Goal: Information Seeking & Learning: Learn about a topic

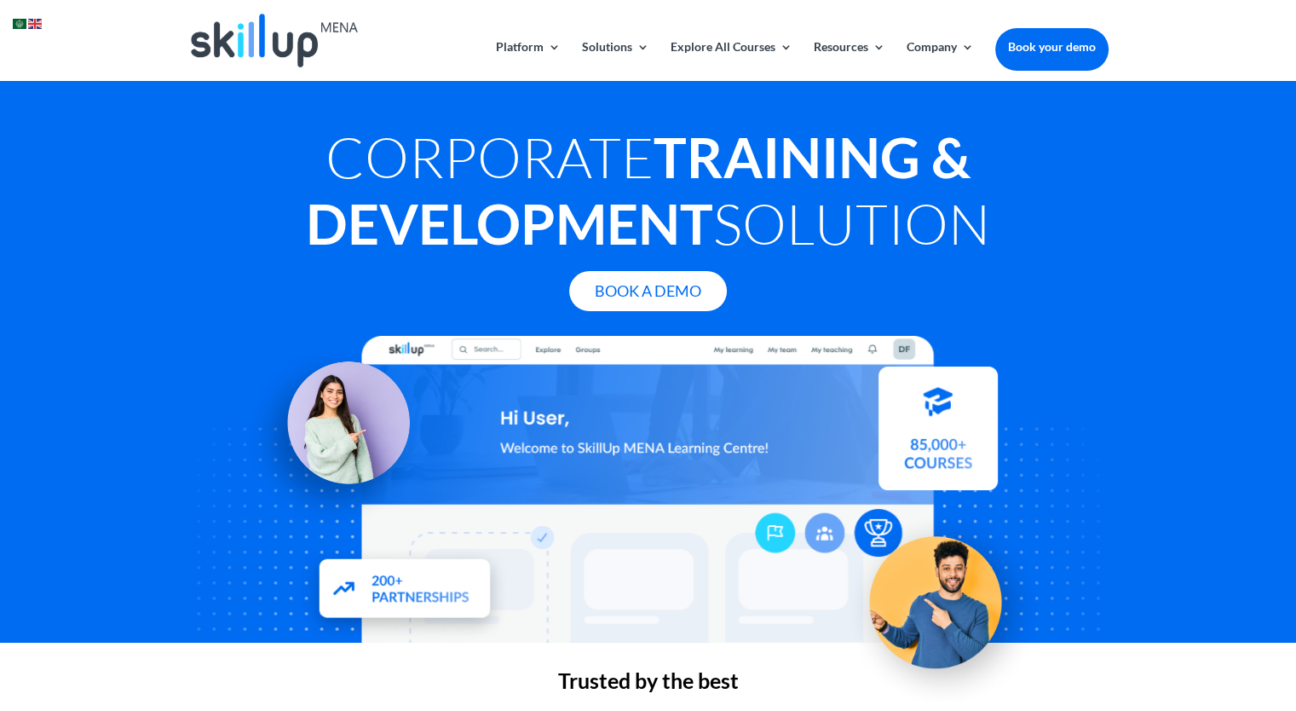
click at [25, 20] on img at bounding box center [20, 24] width 14 height 10
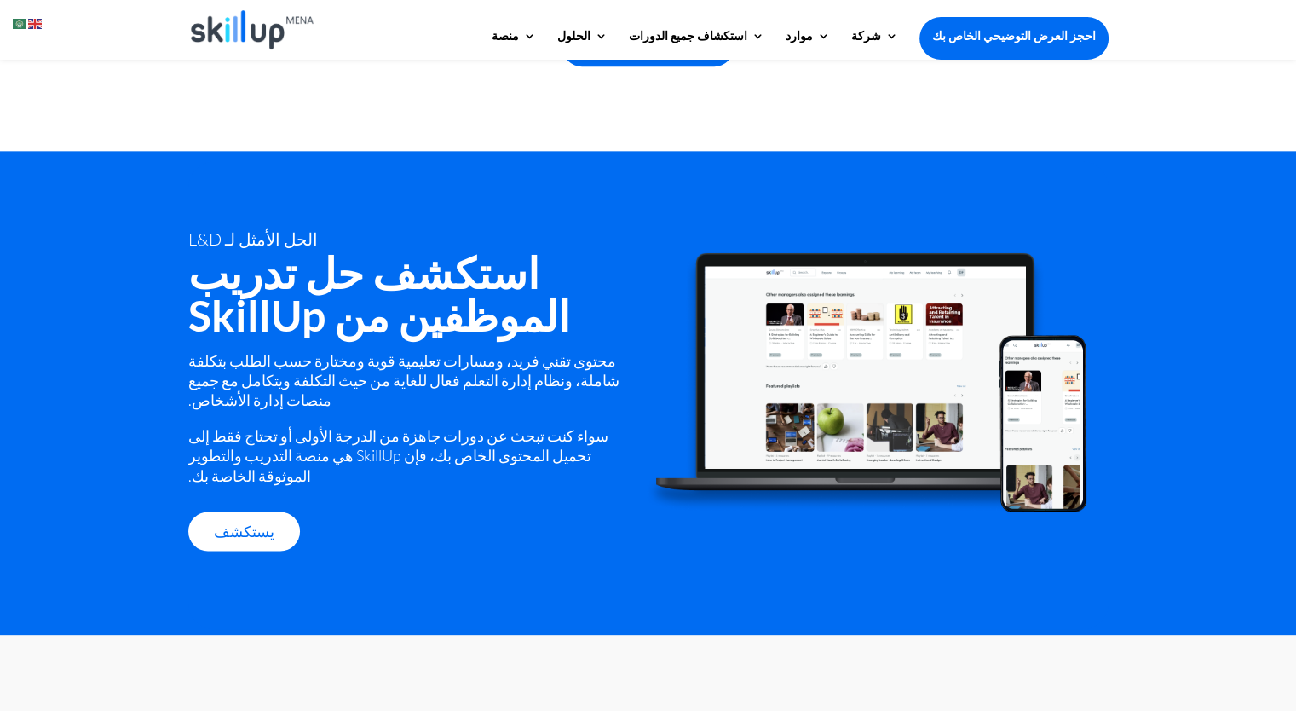
scroll to position [2126, 0]
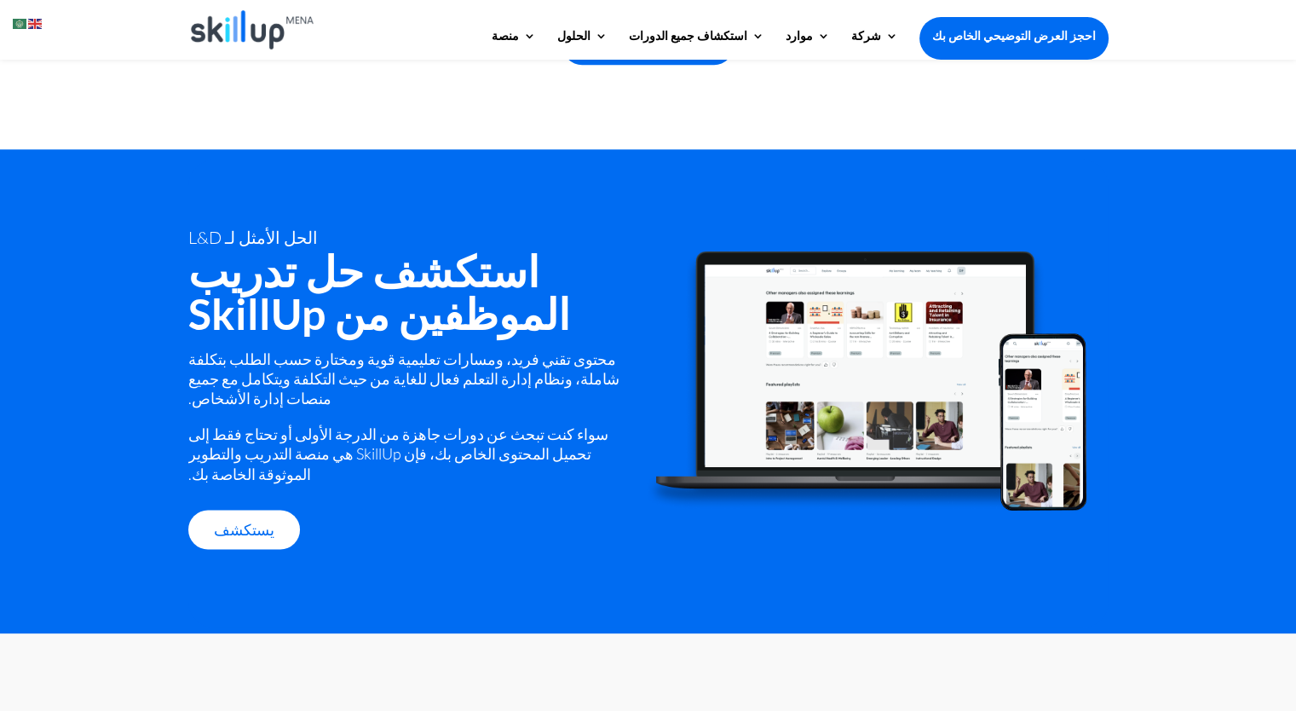
click at [603, 349] on font "محتوى تقني فريد، ومسارات تعليمية قوية ومختارة حسب الطلب بتكلفة شاملة، ونظام إدا…" at bounding box center [403, 378] width 431 height 59
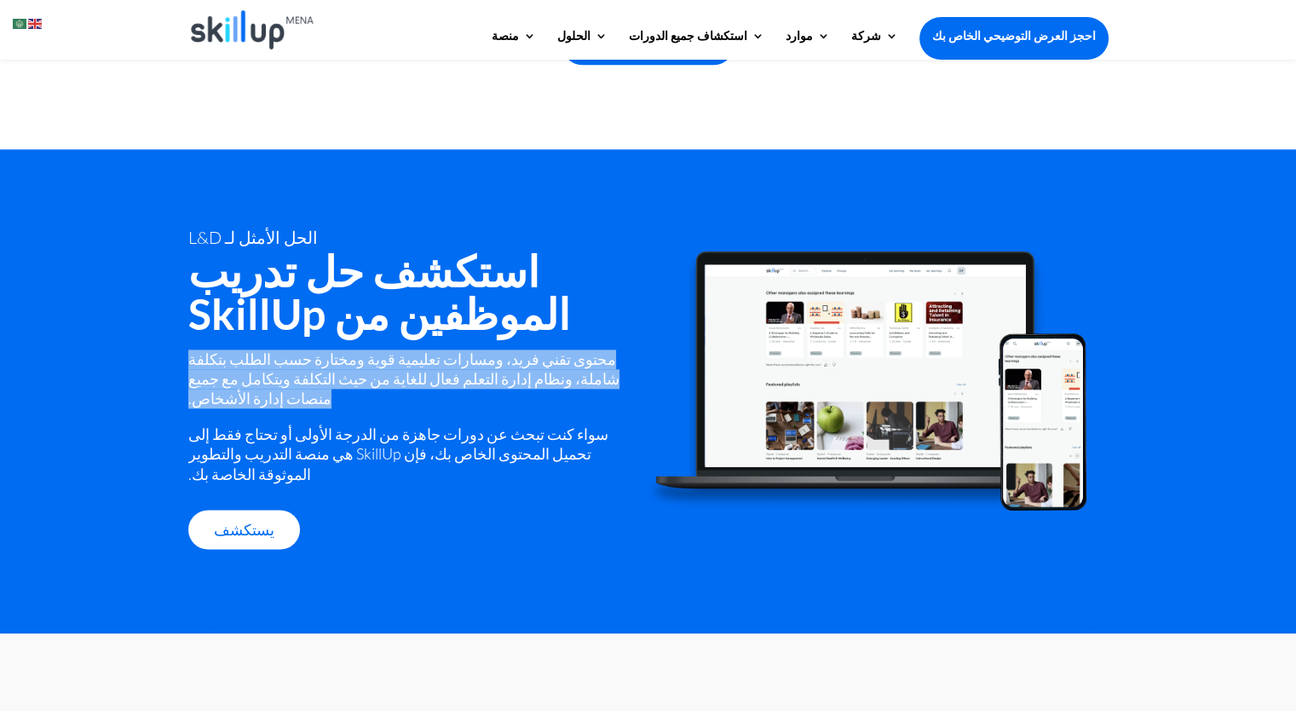
click at [603, 349] on font "محتوى تقني فريد، ومسارات تعليمية قوية ومختارة حسب الطلب بتكلفة شاملة، ونظام إدا…" at bounding box center [403, 378] width 431 height 59
click at [531, 349] on font "محتوى تقني فريد، ومسارات تعليمية قوية ومختارة حسب الطلب بتكلفة شاملة، ونظام إدا…" at bounding box center [403, 378] width 431 height 59
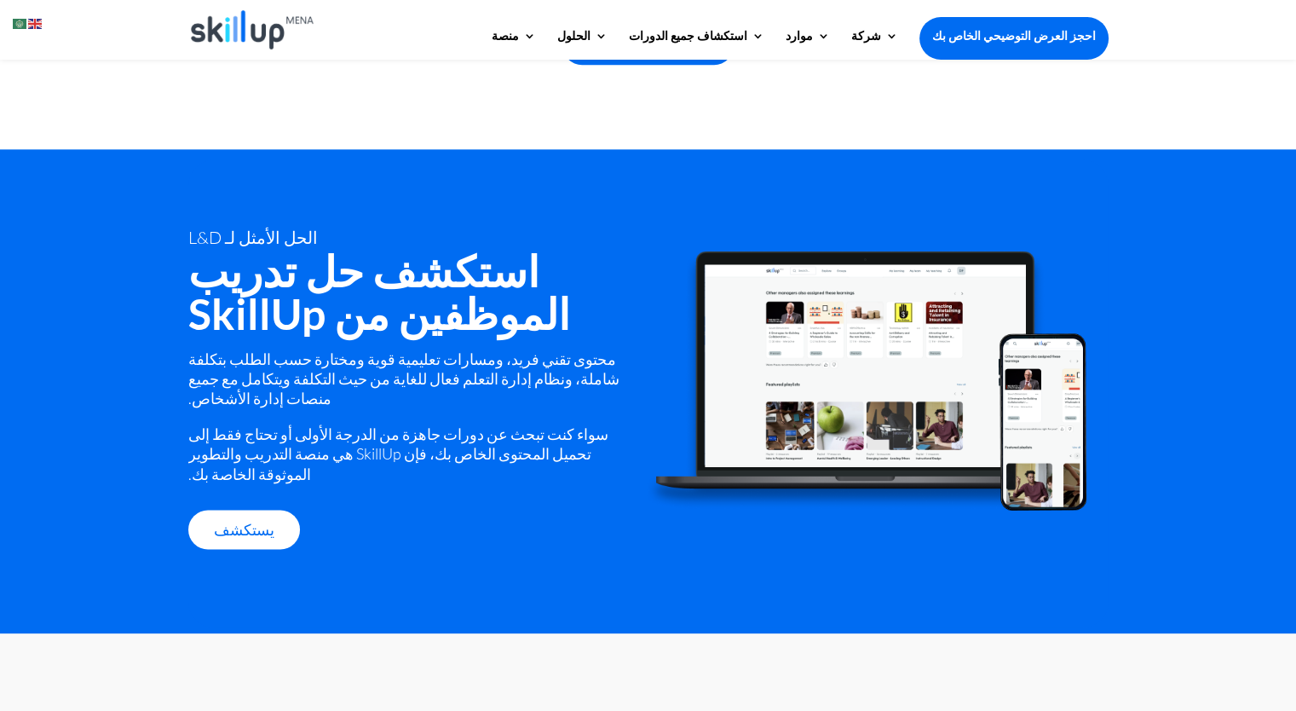
click at [460, 349] on font "محتوى تقني فريد، ومسارات تعليمية قوية ومختارة حسب الطلب بتكلفة شاملة، ونظام إدا…" at bounding box center [403, 378] width 431 height 59
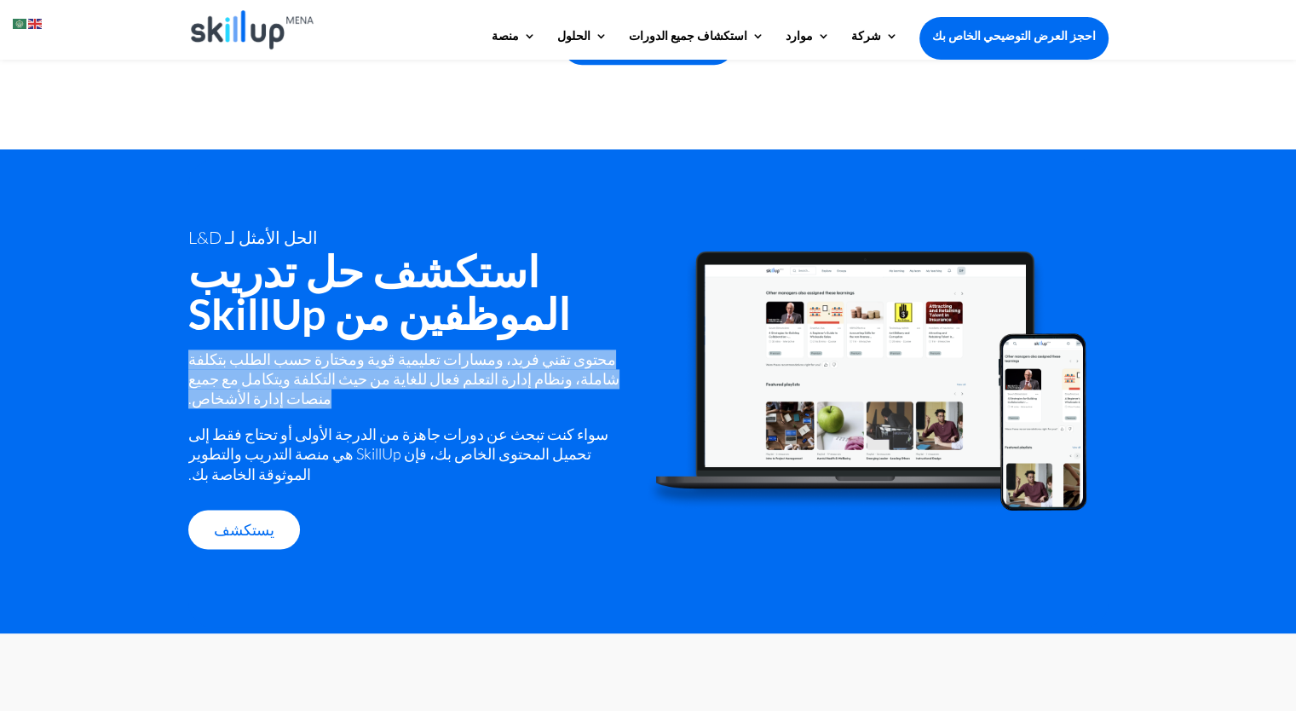
click at [460, 349] on font "محتوى تقني فريد، ومسارات تعليمية قوية ومختارة حسب الطلب بتكلفة شاملة، ونظام إدا…" at bounding box center [403, 378] width 431 height 59
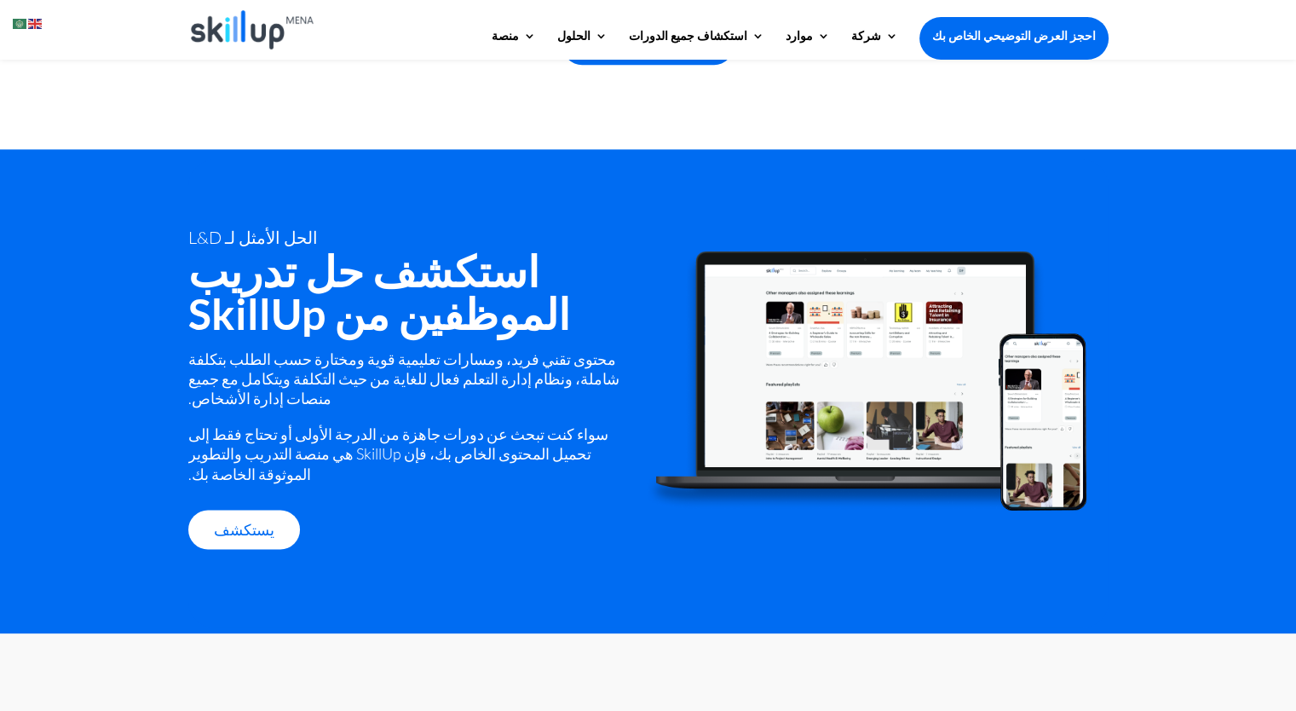
click at [537, 349] on font "محتوى تقني فريد، ومسارات تعليمية قوية ومختارة حسب الطلب بتكلفة شاملة، ونظام إدا…" at bounding box center [403, 378] width 431 height 59
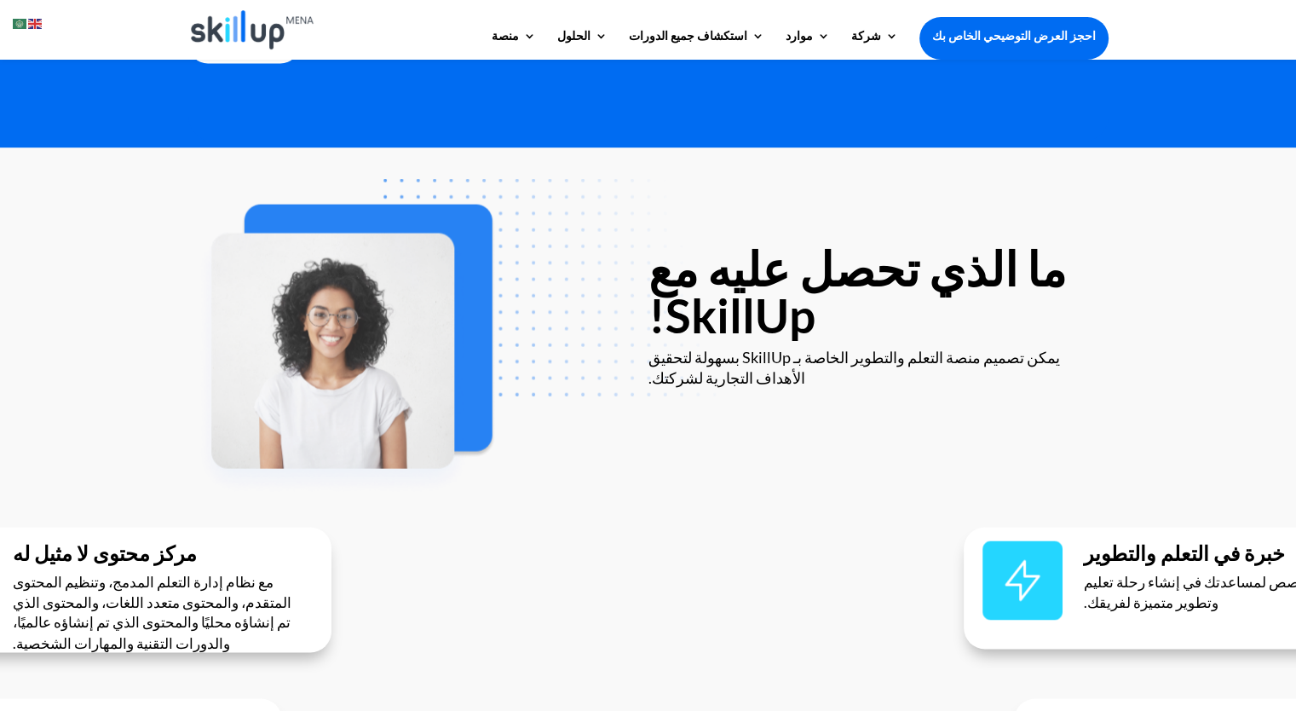
scroll to position [2622, 0]
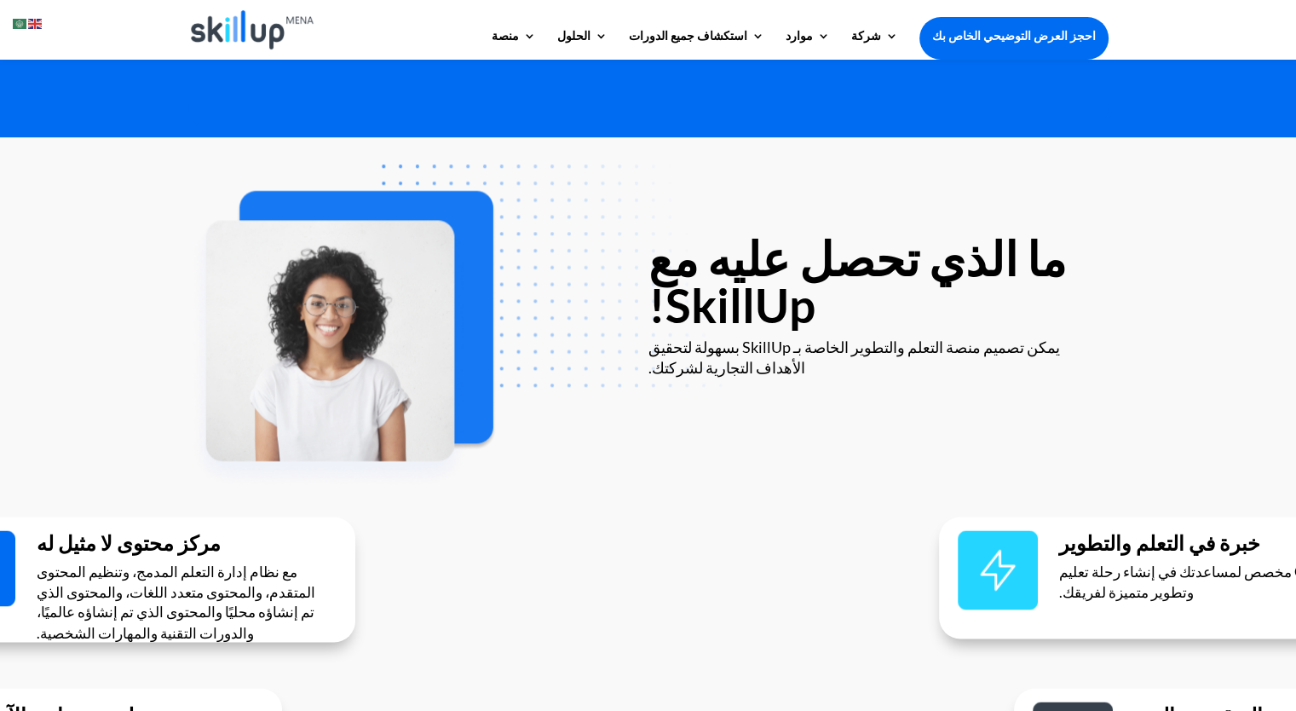
click at [1143, 199] on div "ما الذي تحصل عليه مع SkillUp! يمكن تصميم منصة التعلم والتطوير الخاصة بـ SkillUp…" at bounding box center [648, 509] width 1296 height 745
click at [1014, 338] on font "يمكن تصميم منصة التعلم والتطوير الخاصة بـ SkillUp بسهولة لتحقيق الأهداف التجاري…" at bounding box center [855, 357] width 412 height 38
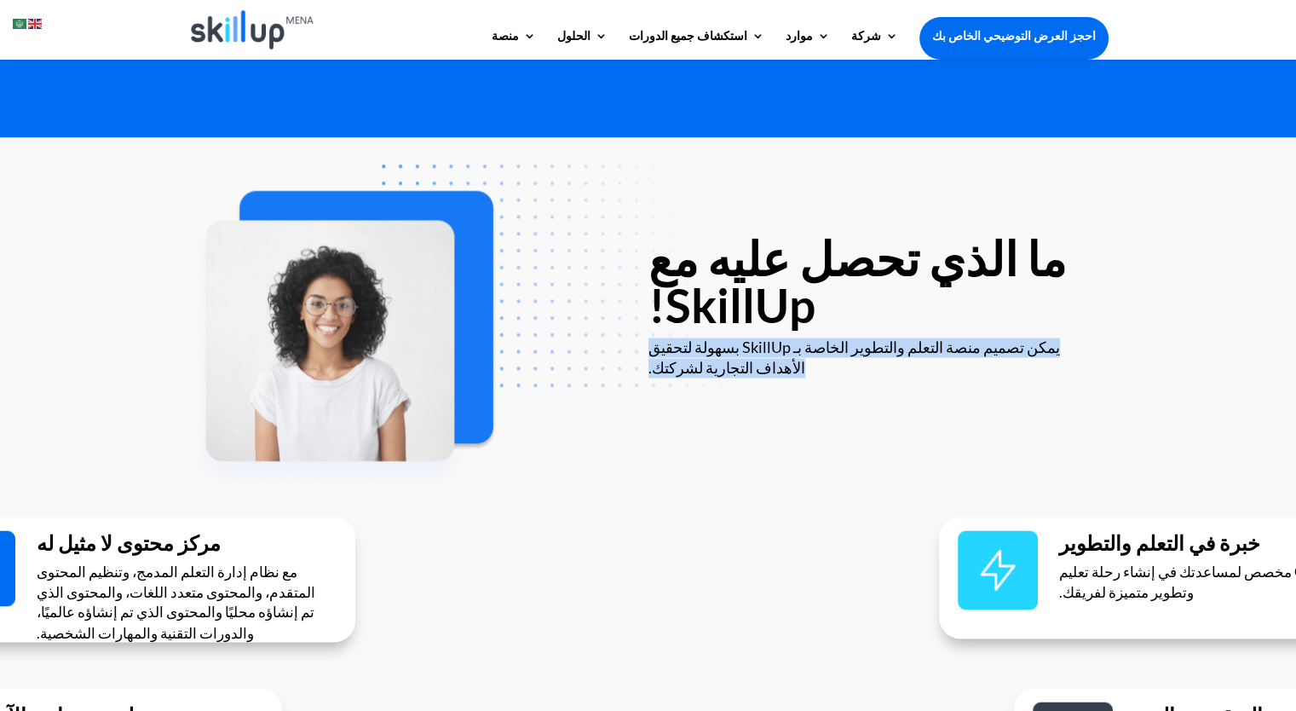
click at [1014, 338] on font "يمكن تصميم منصة التعلم والتطوير الخاصة بـ SkillUp بسهولة لتحقيق الأهداف التجاري…" at bounding box center [855, 357] width 412 height 38
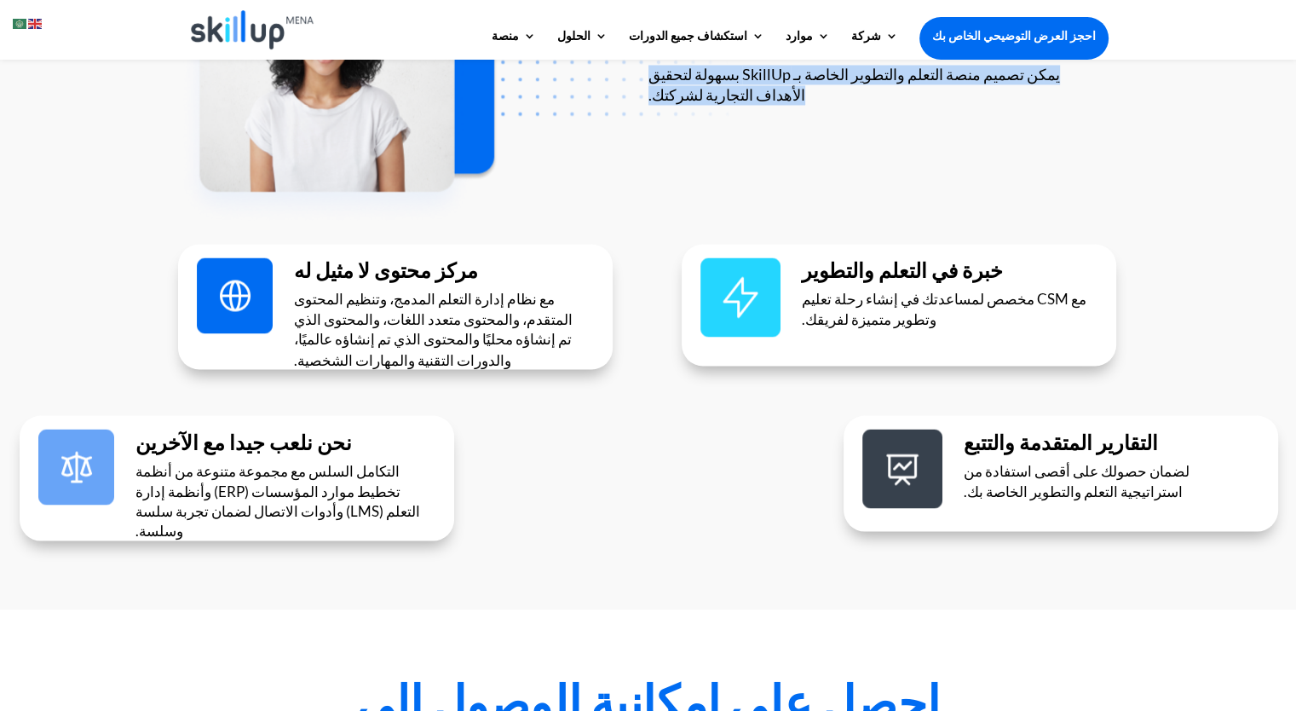
scroll to position [2893, 0]
